Goal: Information Seeking & Learning: Learn about a topic

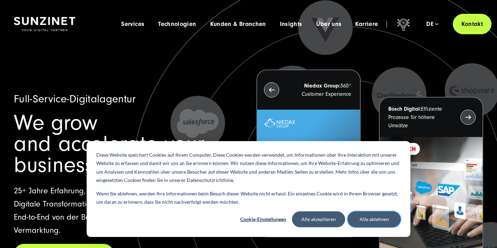
click at [378, 224] on button "Alle ablehnen" at bounding box center [374, 219] width 53 height 16
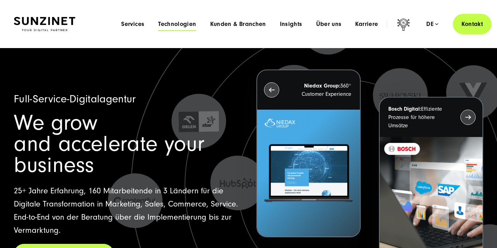
click at [175, 25] on span "Technologien" at bounding box center [177, 24] width 38 height 7
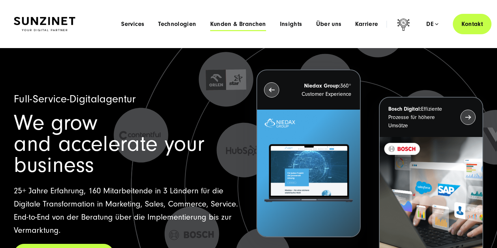
click at [233, 21] on span "Kunden & Branchen" at bounding box center [238, 24] width 56 height 7
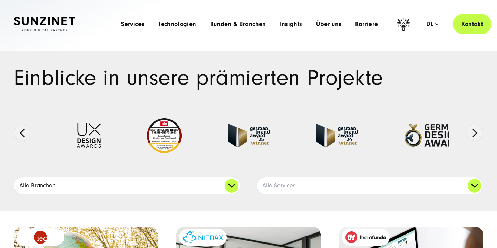
click at [228, 186] on link "Alle Branchen" at bounding box center [127, 185] width 226 height 17
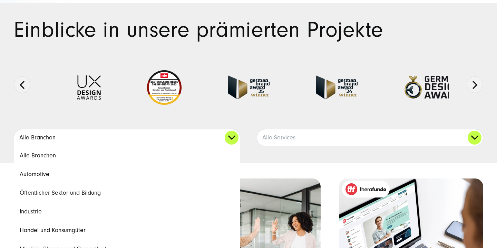
scroll to position [73, 0]
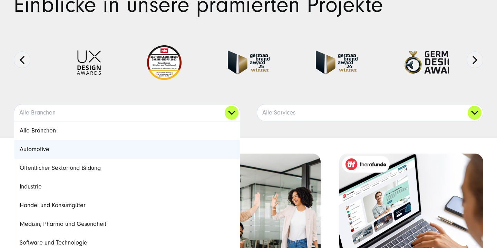
click at [184, 151] on link "Automotive" at bounding box center [127, 149] width 226 height 19
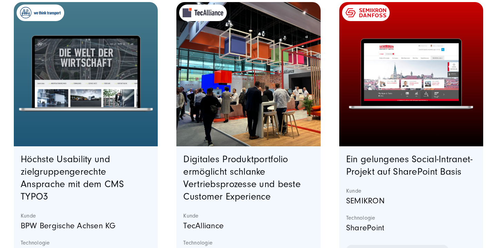
scroll to position [226, 0]
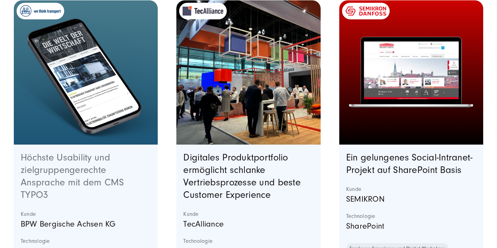
click at [84, 169] on link "Höchste Usability und zielgruppengerechte Ansprache mit dem CMS TYPO3" at bounding box center [72, 176] width 103 height 48
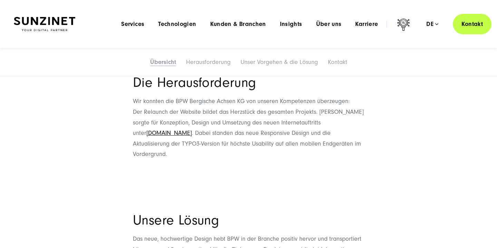
scroll to position [441, 0]
click at [192, 130] on link "bpw.de" at bounding box center [169, 133] width 46 height 7
click at [228, 27] on span "Kunden & Branchen" at bounding box center [238, 24] width 56 height 7
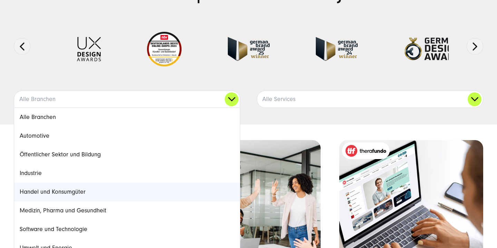
scroll to position [88, 0]
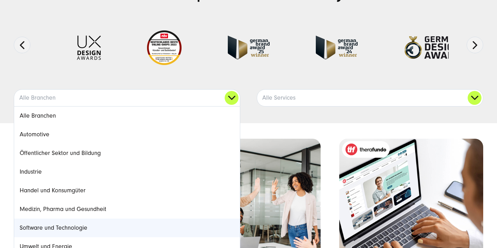
click at [143, 220] on link "Software und Technologie" at bounding box center [127, 227] width 226 height 19
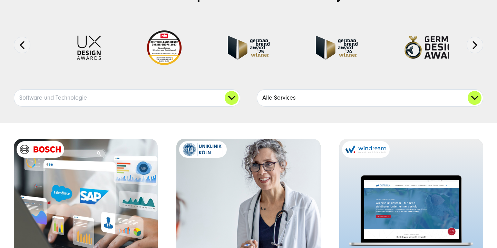
click at [271, 94] on link "Alle Services" at bounding box center [370, 97] width 226 height 17
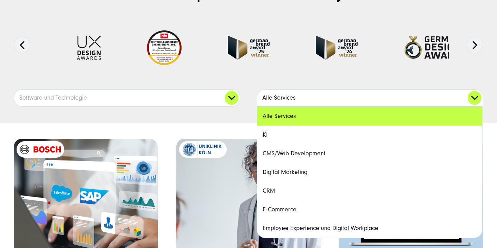
click at [270, 102] on link "Alle Services" at bounding box center [370, 97] width 226 height 17
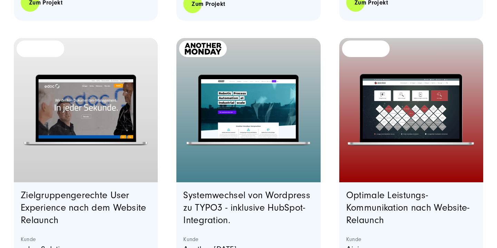
scroll to position [525, 0]
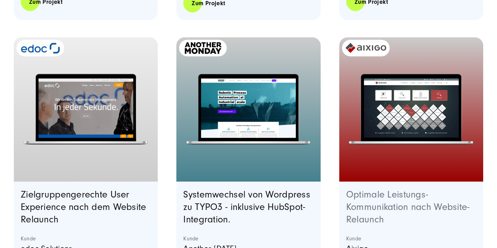
click at [361, 197] on link "Optimale Leistungs-Kommunikation nach Website-Relaunch" at bounding box center [408, 207] width 124 height 36
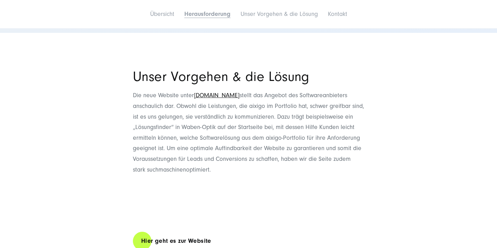
scroll to position [936, 0]
click at [216, 95] on link "[DOMAIN_NAME]" at bounding box center [217, 94] width 46 height 7
